Goal: Navigation & Orientation: Go to known website

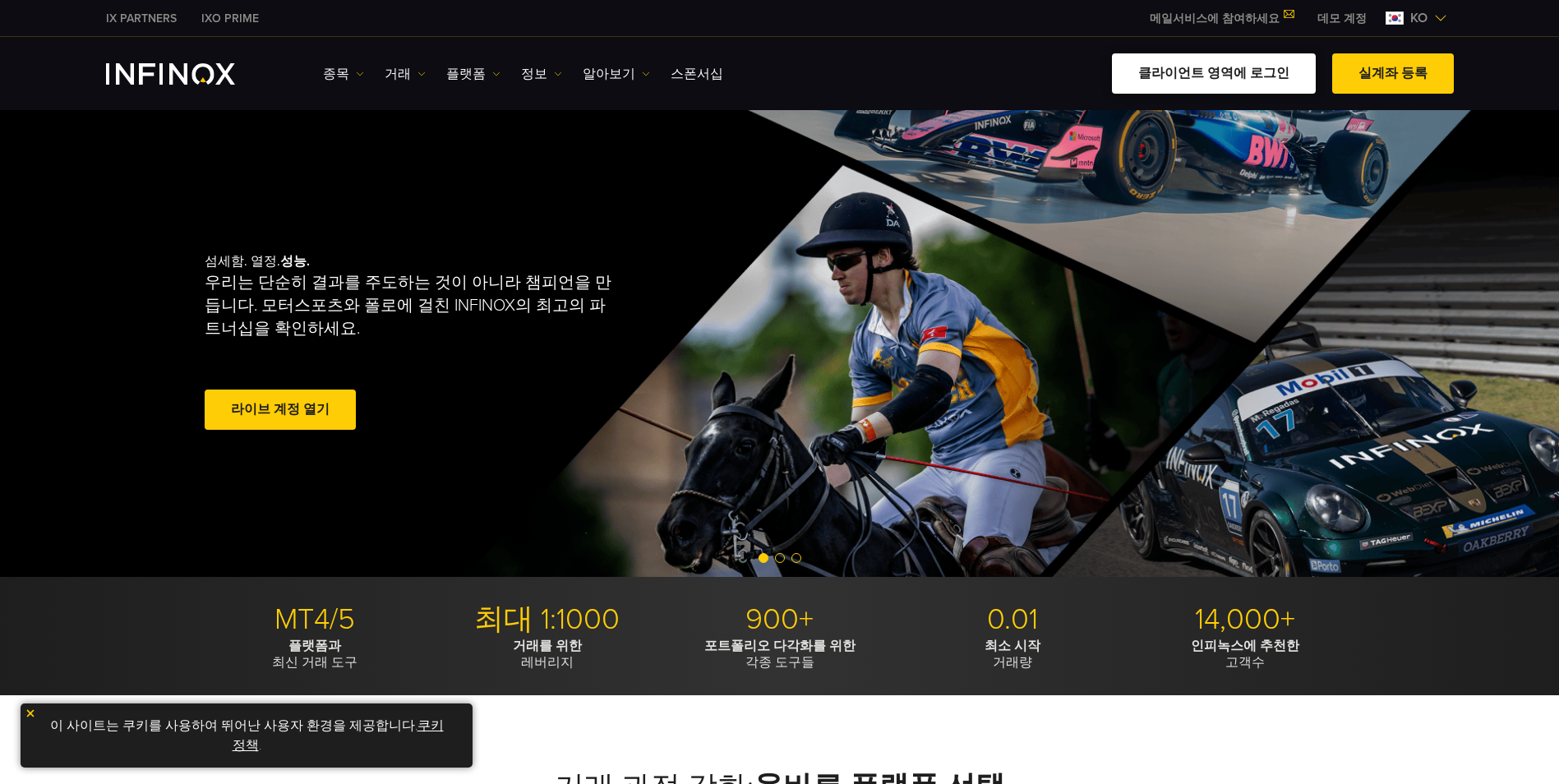
click at [1222, 79] on link "클라이언트 영역에 로그인" at bounding box center [1214, 73] width 204 height 40
click at [1264, 64] on link "클라이언트 영역에 로그인" at bounding box center [1214, 73] width 204 height 40
click at [1216, 70] on link "클라이언트 영역에 로그인" at bounding box center [1214, 73] width 204 height 40
